Goal: Use online tool/utility: Utilize a website feature to perform a specific function

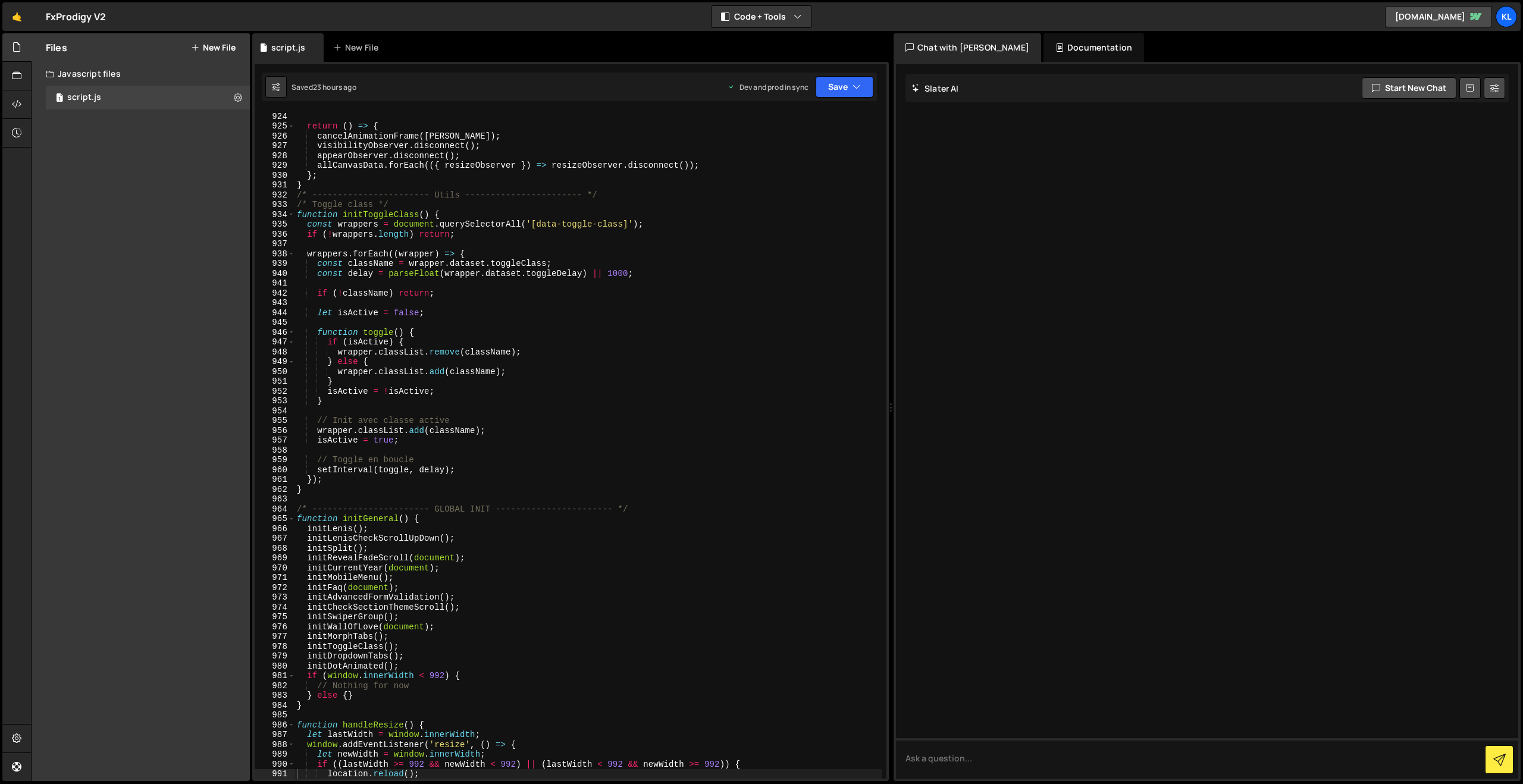
scroll to position [9058, 0]
click at [32, 19] on div "🤙 FxProdigy V2 ⚠️ Code is being edited in another browser" at bounding box center [54, 17] width 104 height 28
click at [25, 20] on link "🤙" at bounding box center [17, 17] width 29 height 28
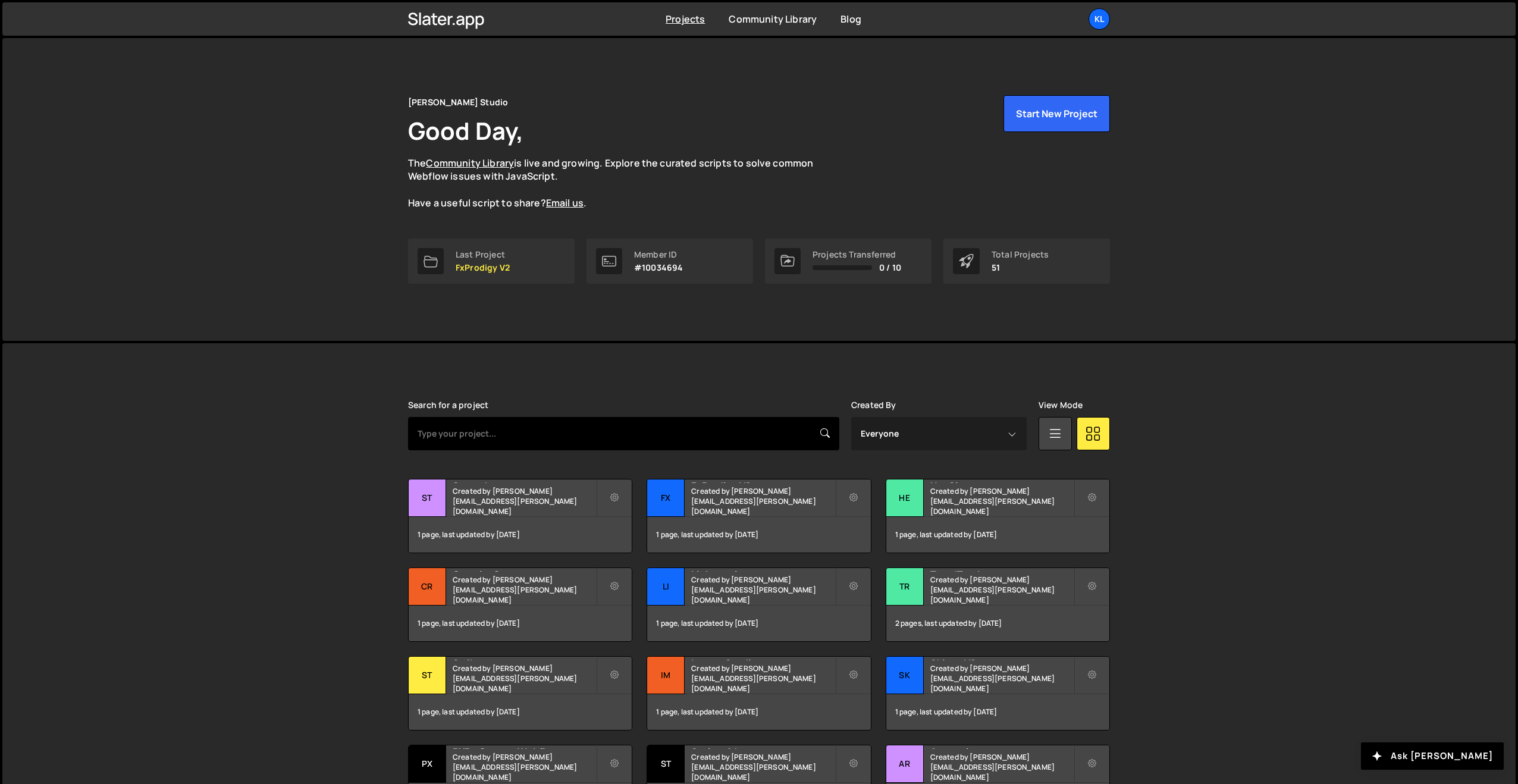
click at [490, 446] on input "text" at bounding box center [624, 434] width 432 height 33
type input "arc"
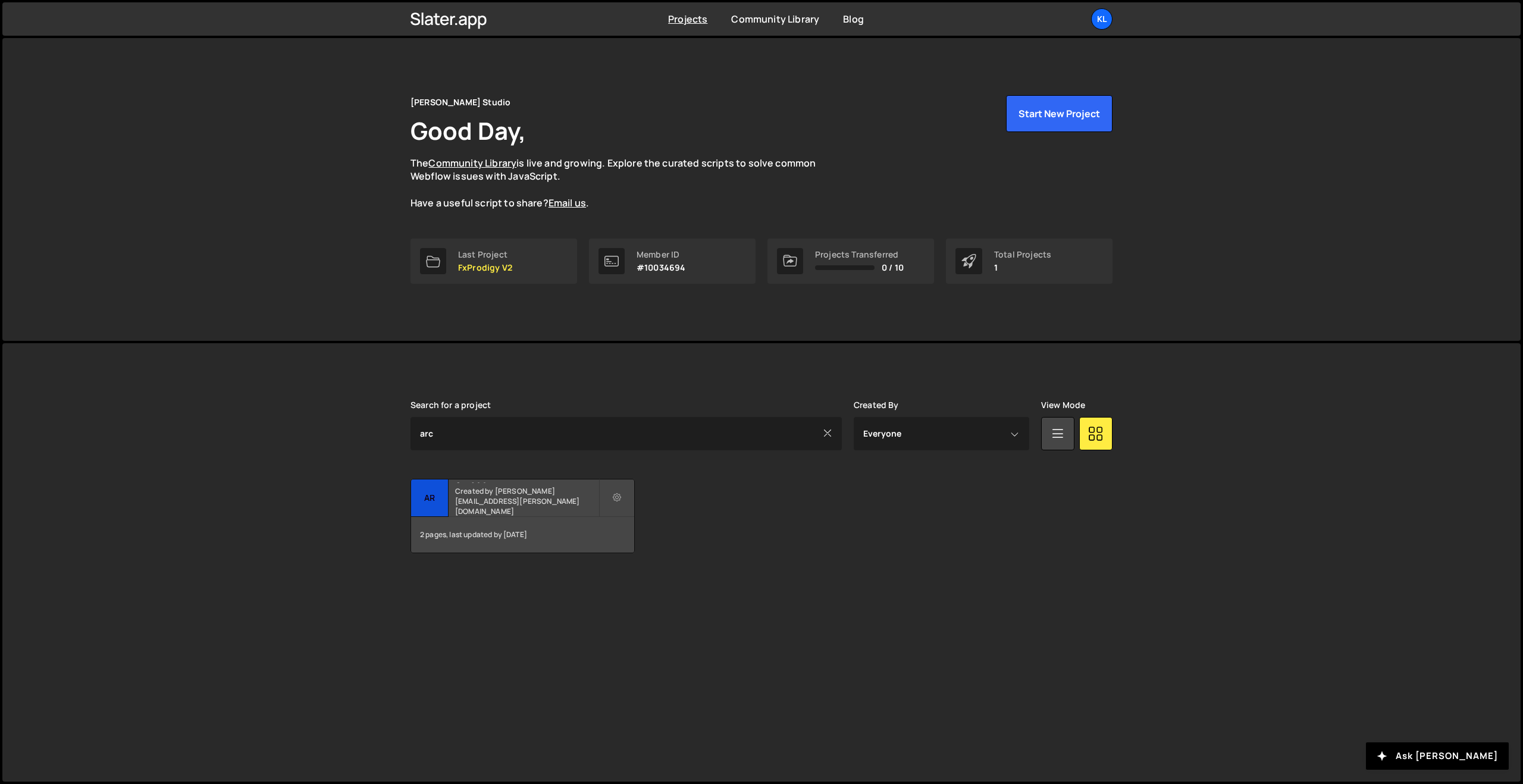
click at [467, 483] on h2 "Arc144" at bounding box center [527, 481] width 143 height 4
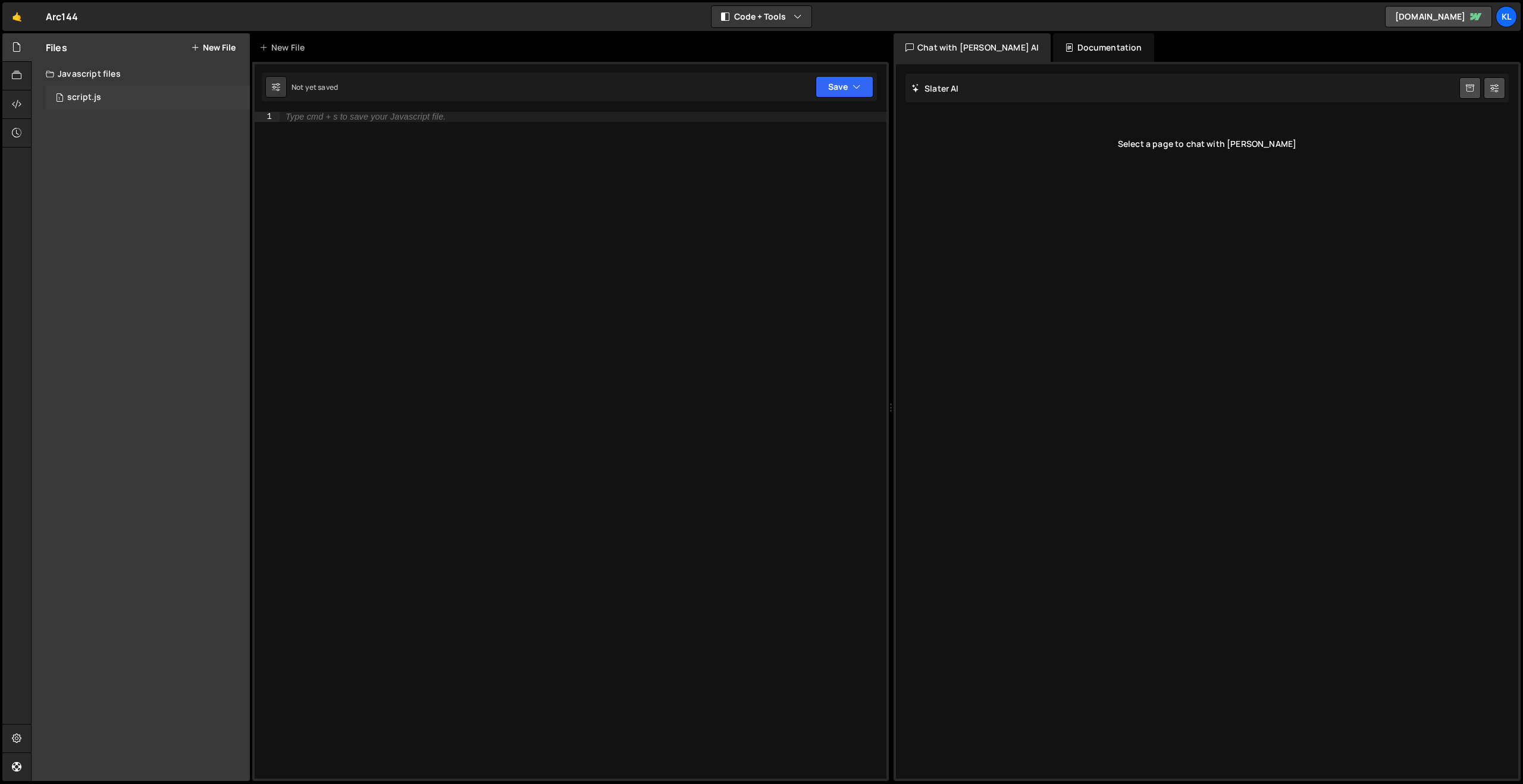
click at [125, 92] on div "1 script.js 0" at bounding box center [148, 97] width 204 height 24
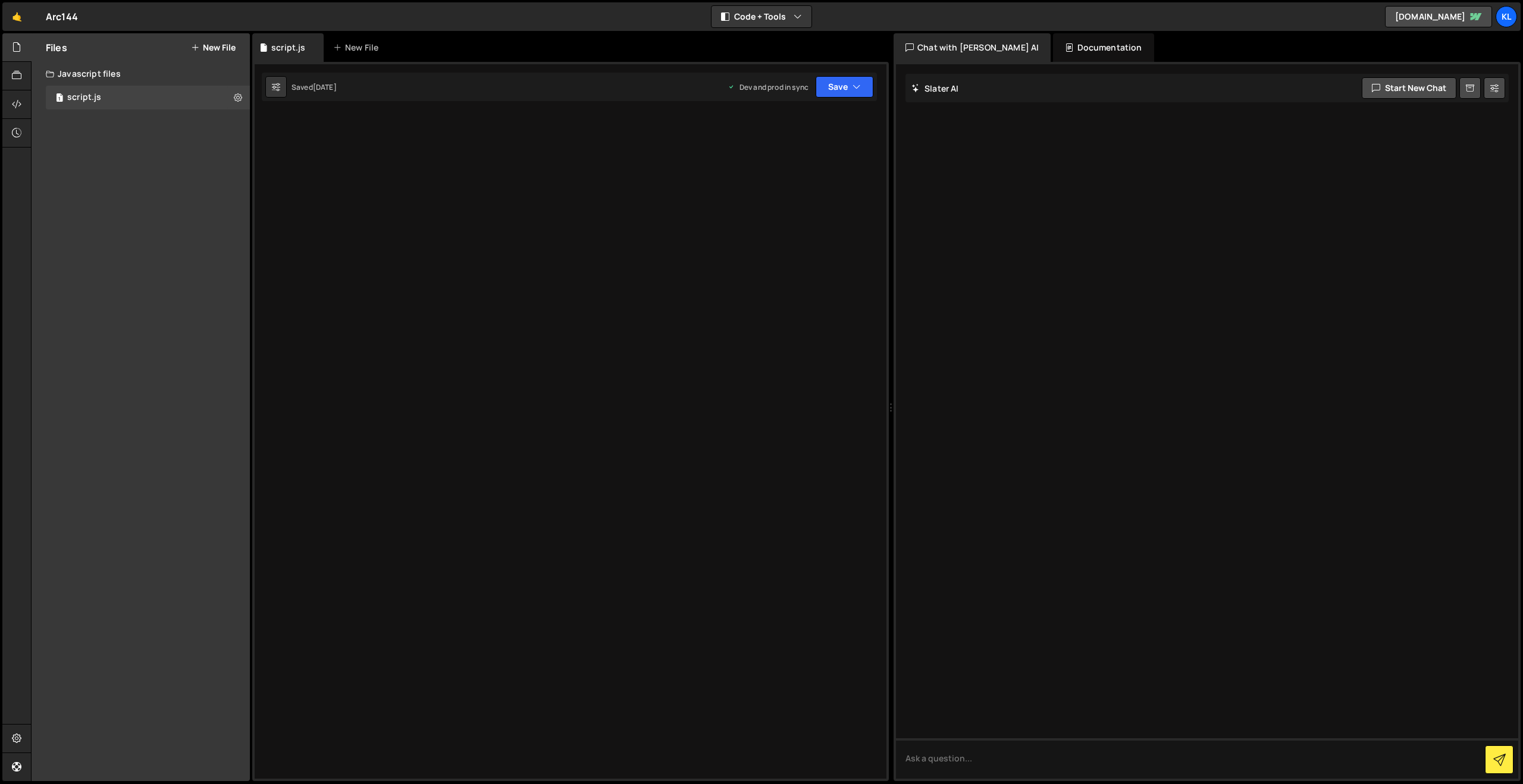
click at [255, 111] on div "Type cmd + s to save your Javascript file." at bounding box center [255, 111] width 0 height 0
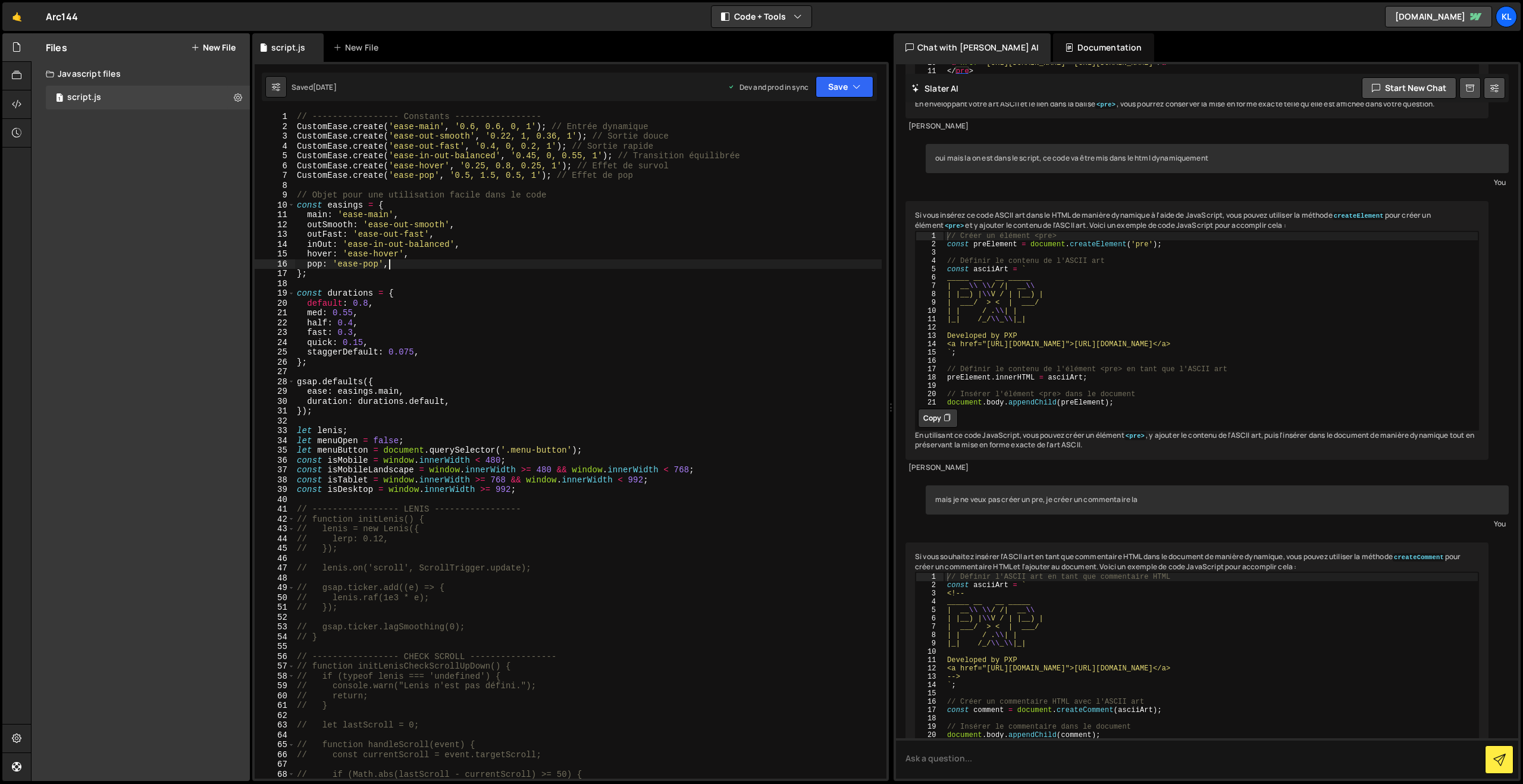
type textarea "}"
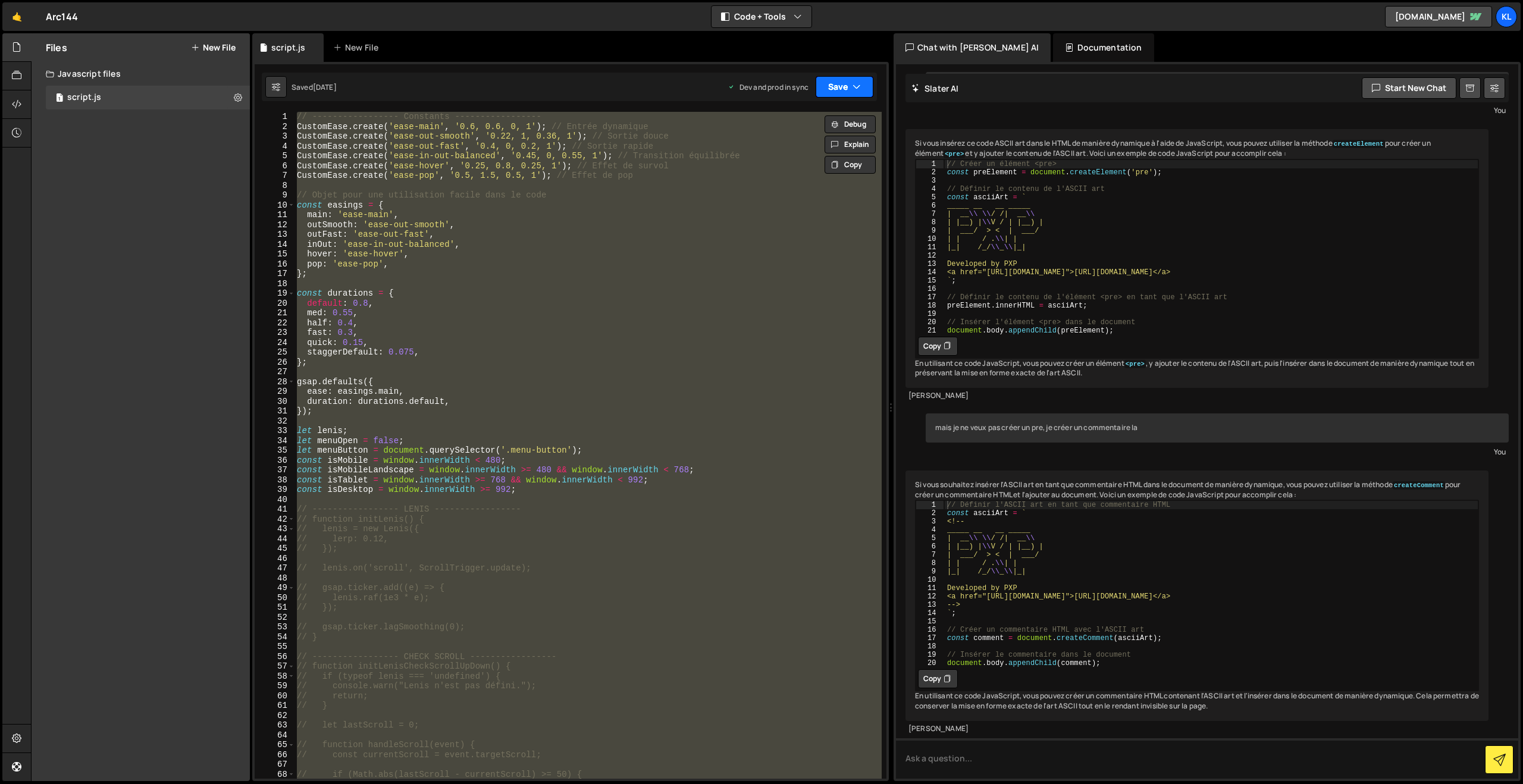
paste textarea
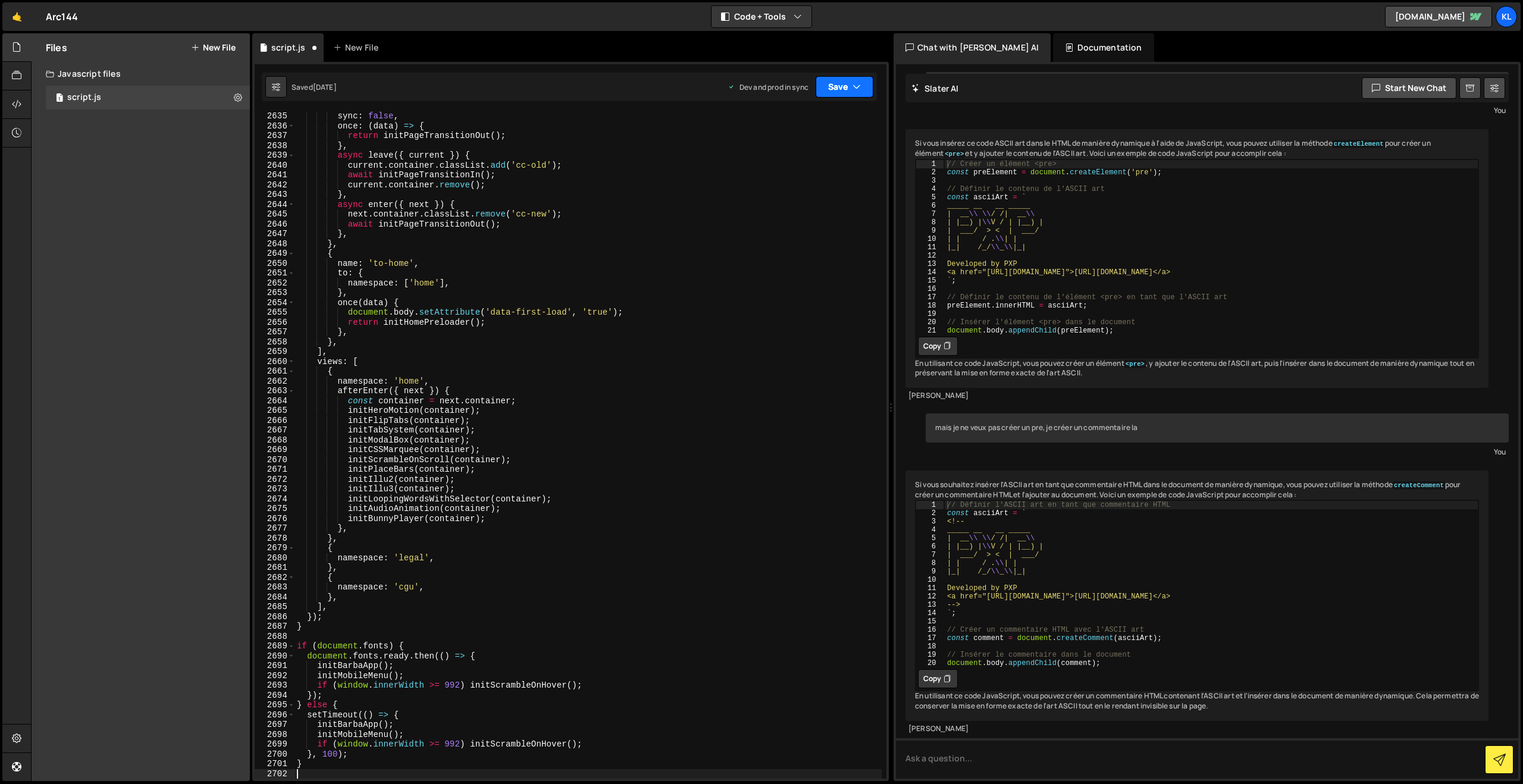
scroll to position [18822, 0]
click at [848, 84] on button "Save" at bounding box center [845, 86] width 58 height 21
click at [798, 160] on div "Saved [DATE]" at bounding box center [804, 168] width 124 height 14
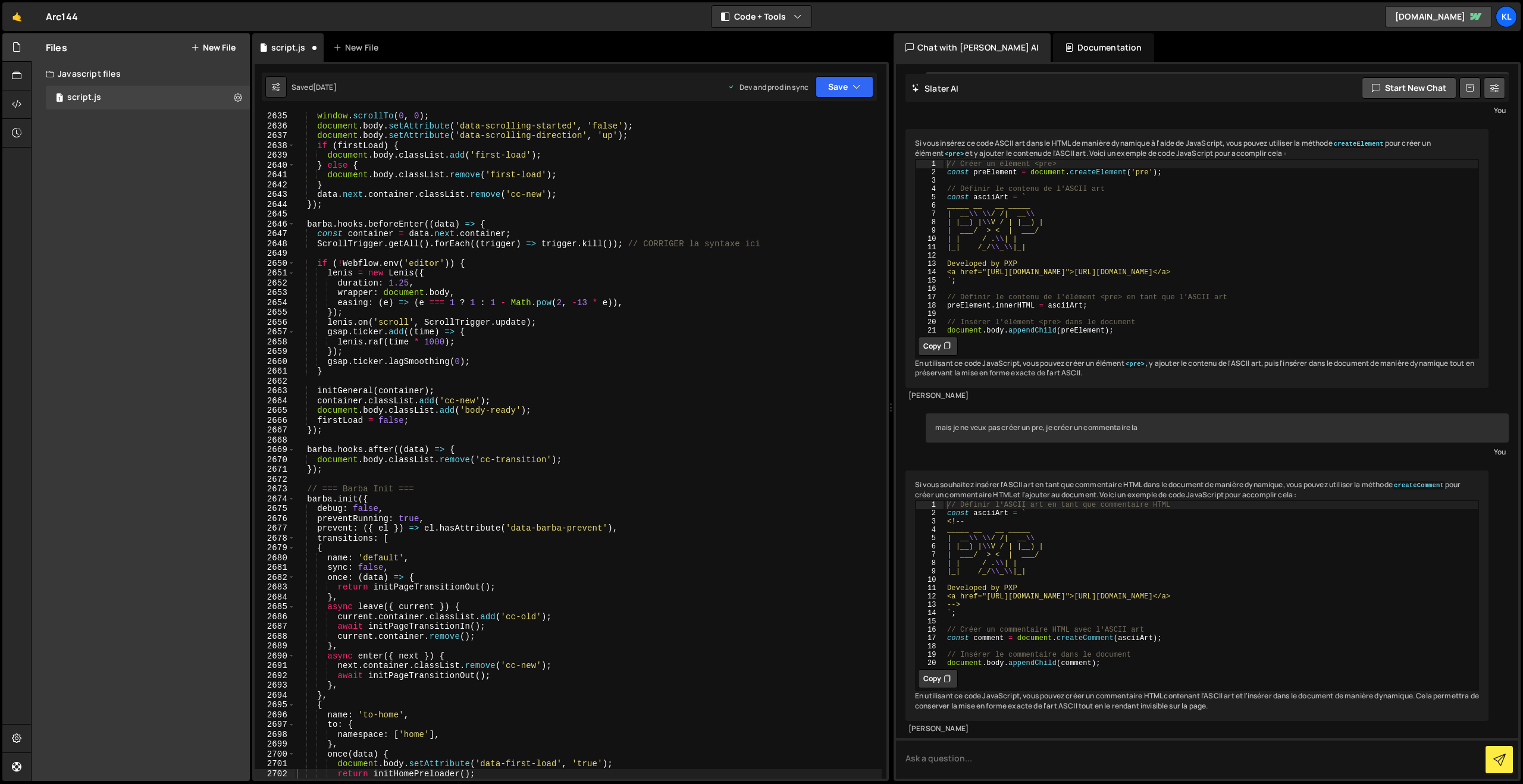
scroll to position [18694, 0]
drag, startPoint x: 425, startPoint y: 220, endPoint x: 448, endPoint y: 210, distance: 25.1
click at [425, 220] on div "window . scrollTo ( 0 , 0 ) ; document . body . setAttribute ( 'data-scrolling-…" at bounding box center [588, 454] width 588 height 686
type textarea "}"
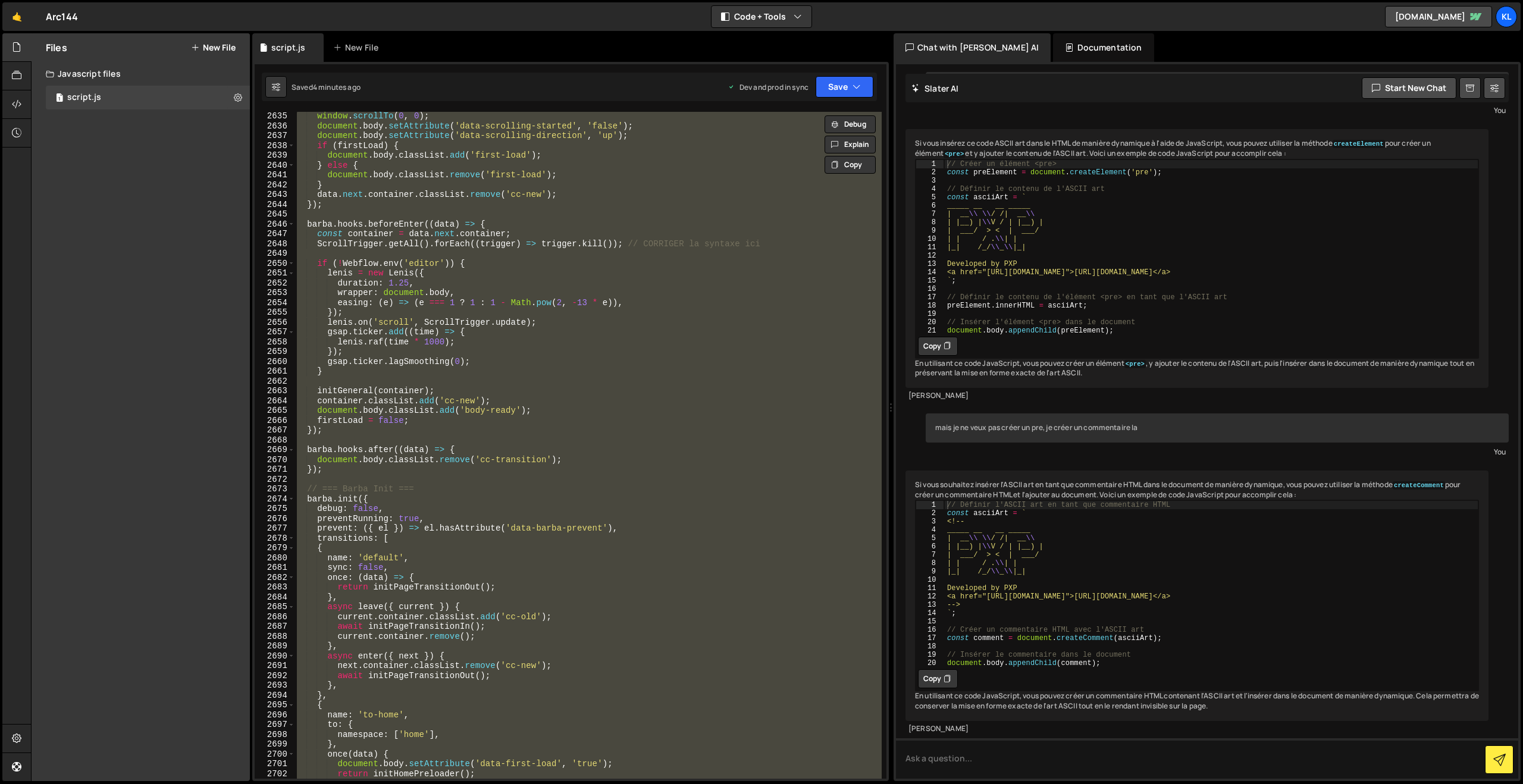
paste textarea
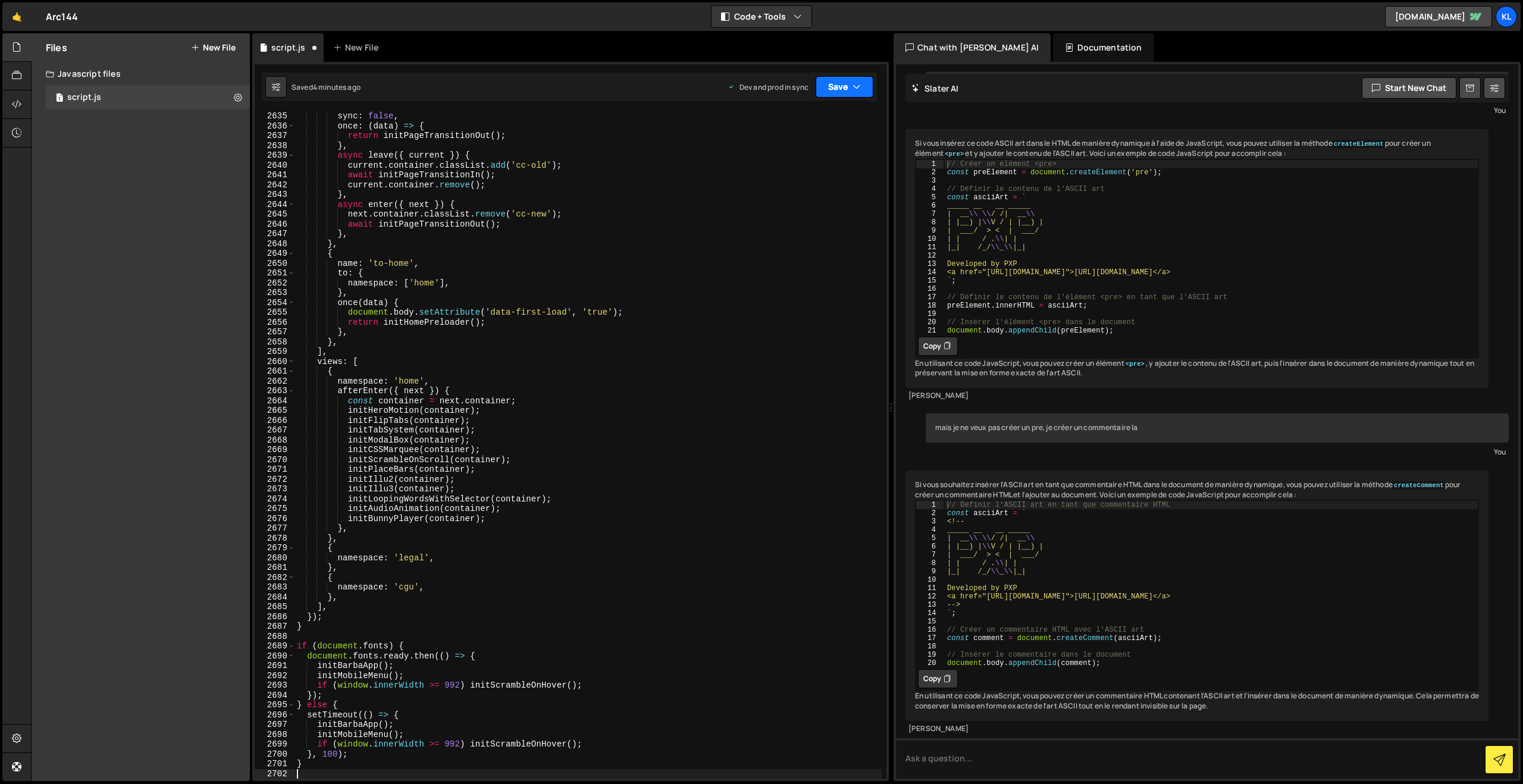
scroll to position [18822, 0]
click at [837, 86] on button "Save" at bounding box center [845, 86] width 58 height 21
click at [781, 181] on button "Save to Production S Saved 4 minutes ago" at bounding box center [804, 162] width 143 height 39
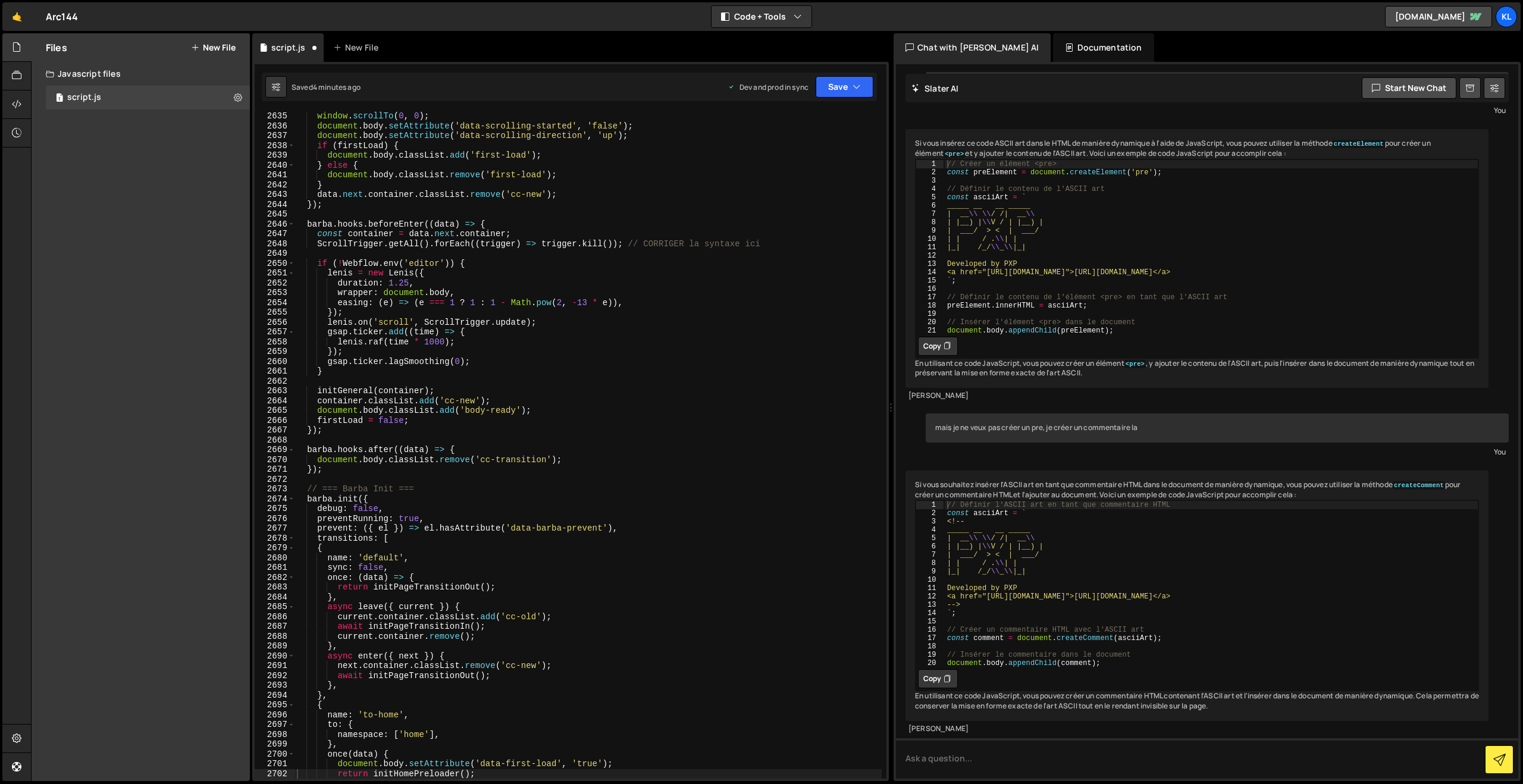
scroll to position [18694, 0]
click at [551, 175] on div "window . scrollTo ( 0 , 0 ) ; document . body . setAttribute ( 'data-scrolling-…" at bounding box center [588, 454] width 588 height 686
type textarea "}"
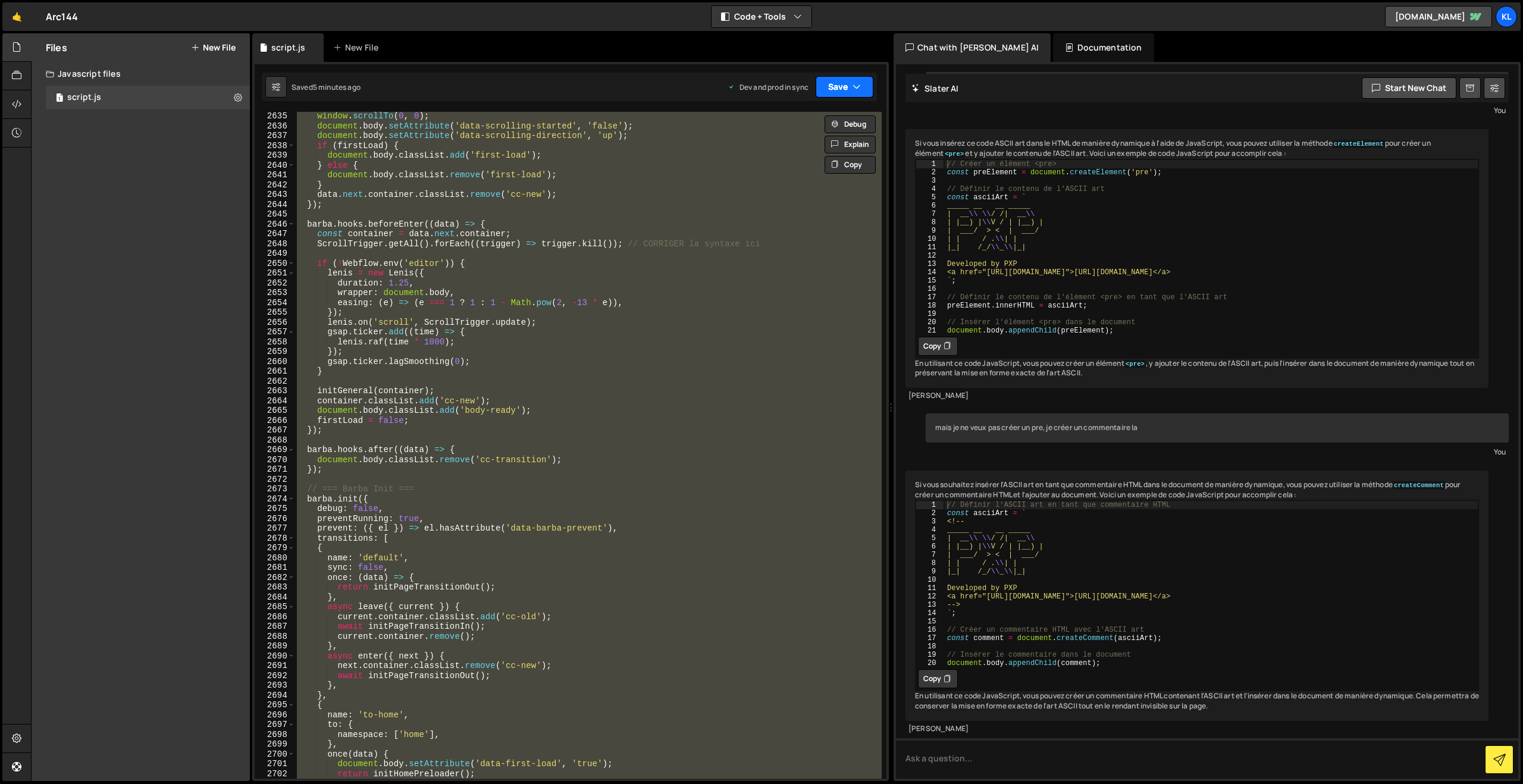
paste textarea
click at [848, 80] on button "Save" at bounding box center [845, 86] width 58 height 21
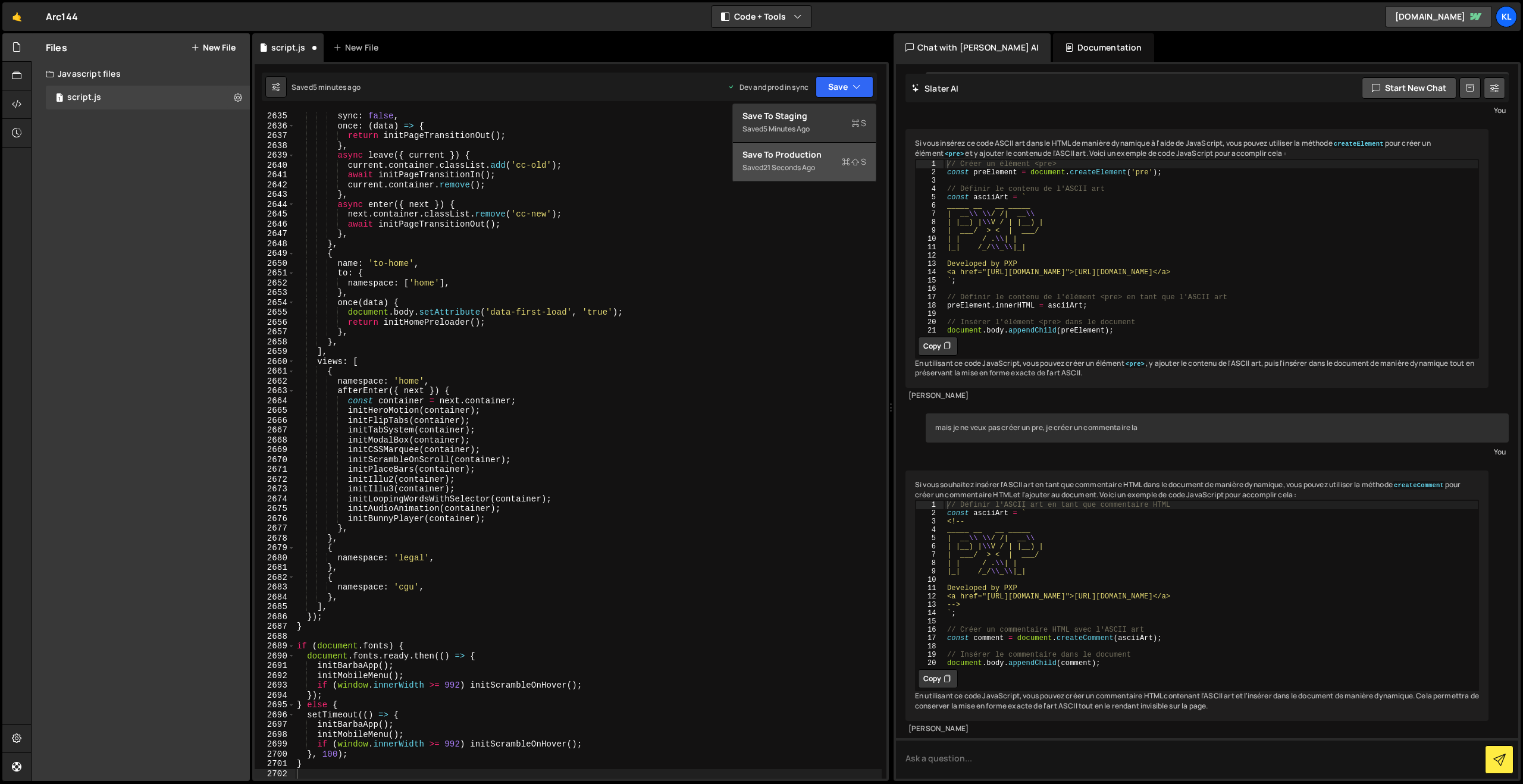
click at [785, 162] on div "21 seconds ago" at bounding box center [788, 167] width 51 height 10
